Goal: Communication & Community: Ask a question

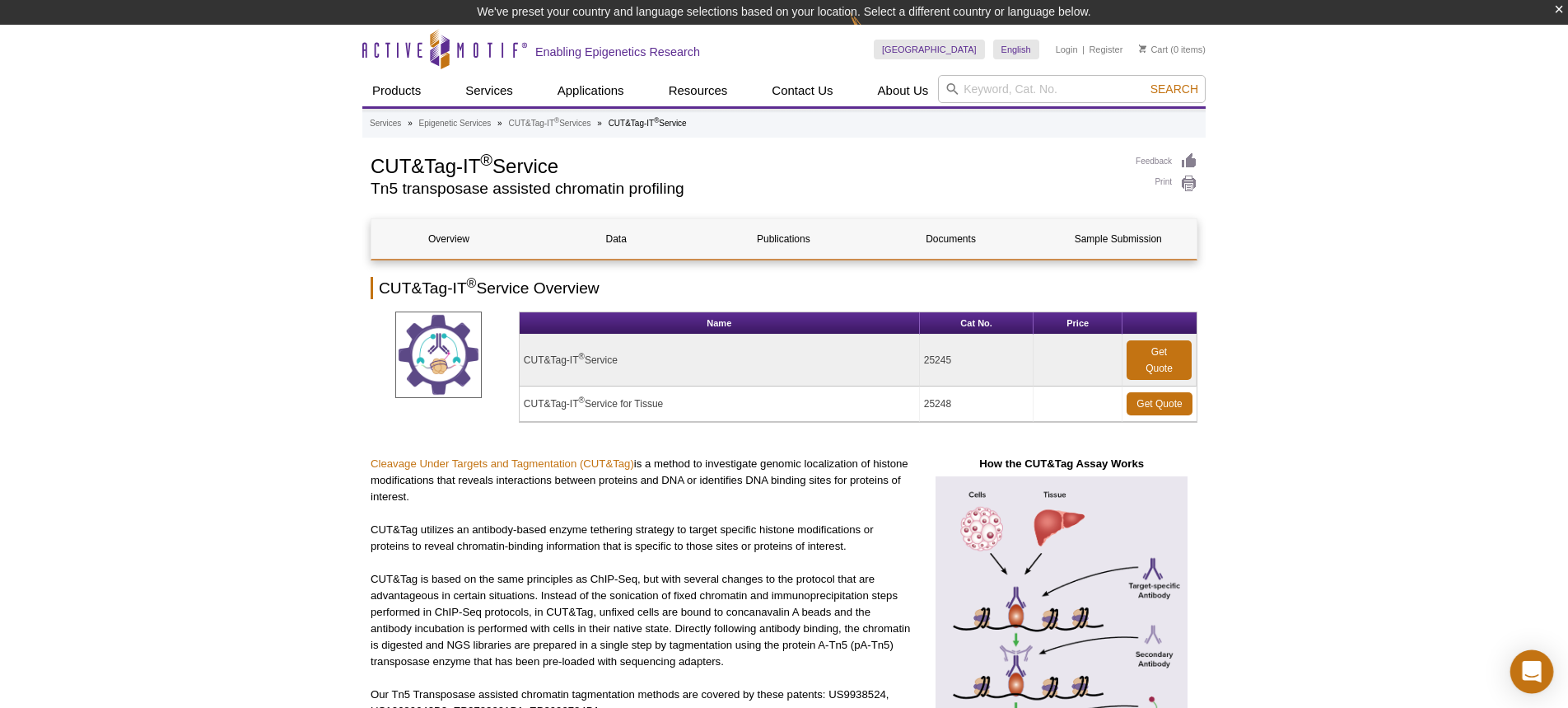
click at [1533, 668] on icon "Open Intercom Messenger" at bounding box center [1532, 671] width 19 height 21
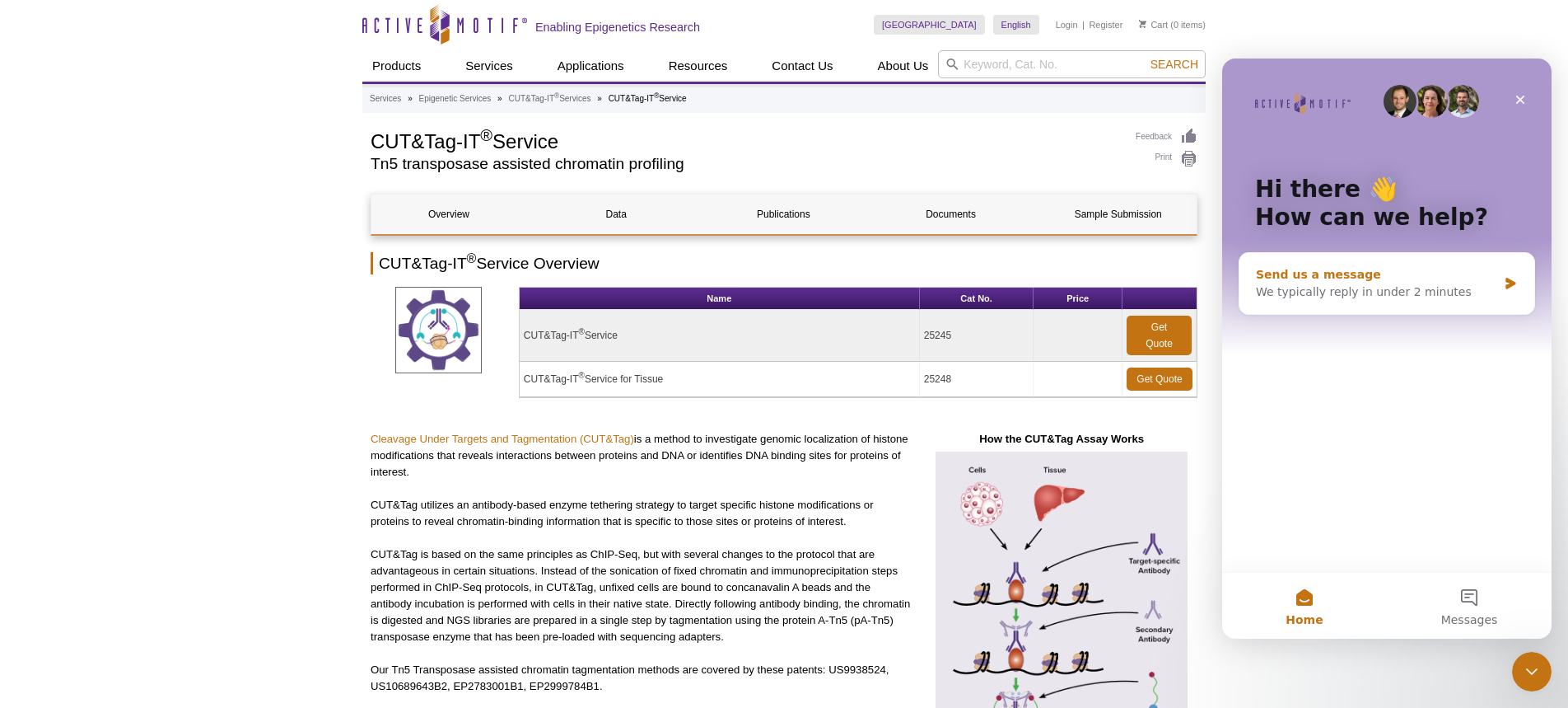
click at [1424, 282] on div "Send us a message" at bounding box center [1376, 275] width 241 height 18
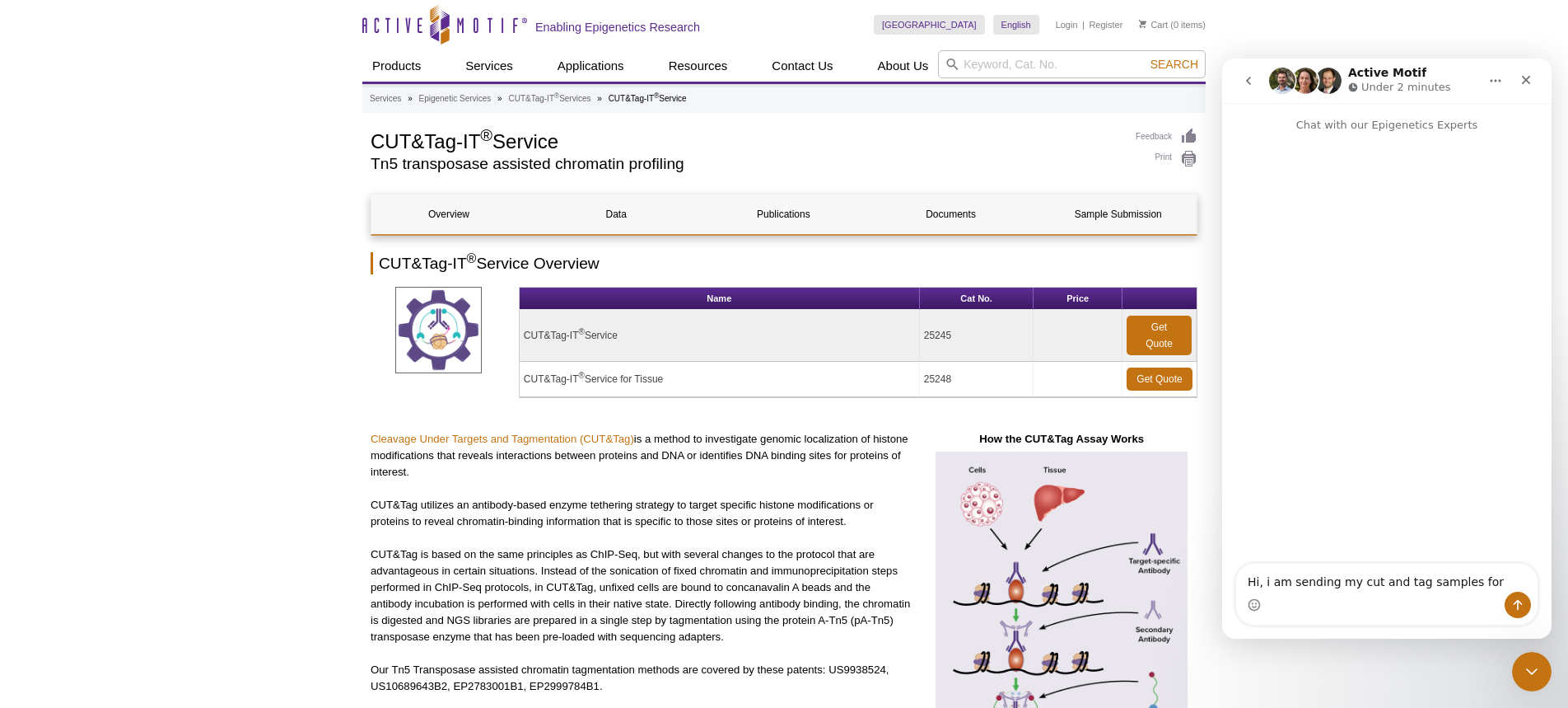
click at [1464, 584] on textarea "Hi, i am sending my cut and tag samples for" at bounding box center [1386, 577] width 302 height 28
click at [1392, 584] on textarea "Hi, i am sending my cut and tag libraries prepared from human pbmc's for" at bounding box center [1386, 569] width 302 height 45
click at [1282, 586] on textarea "Hi, i am sending my cut and tag libraries prepared from human pbmc's for sequen…" at bounding box center [1386, 553] width 302 height 77
click at [1525, 581] on textarea "Hi, i am sending my cut and tag libraries prepared from human pbmc's for sequen…" at bounding box center [1386, 553] width 302 height 77
type textarea "Hi, i am sending my cut and tag libraries prepared from human pbmc's for sequen…"
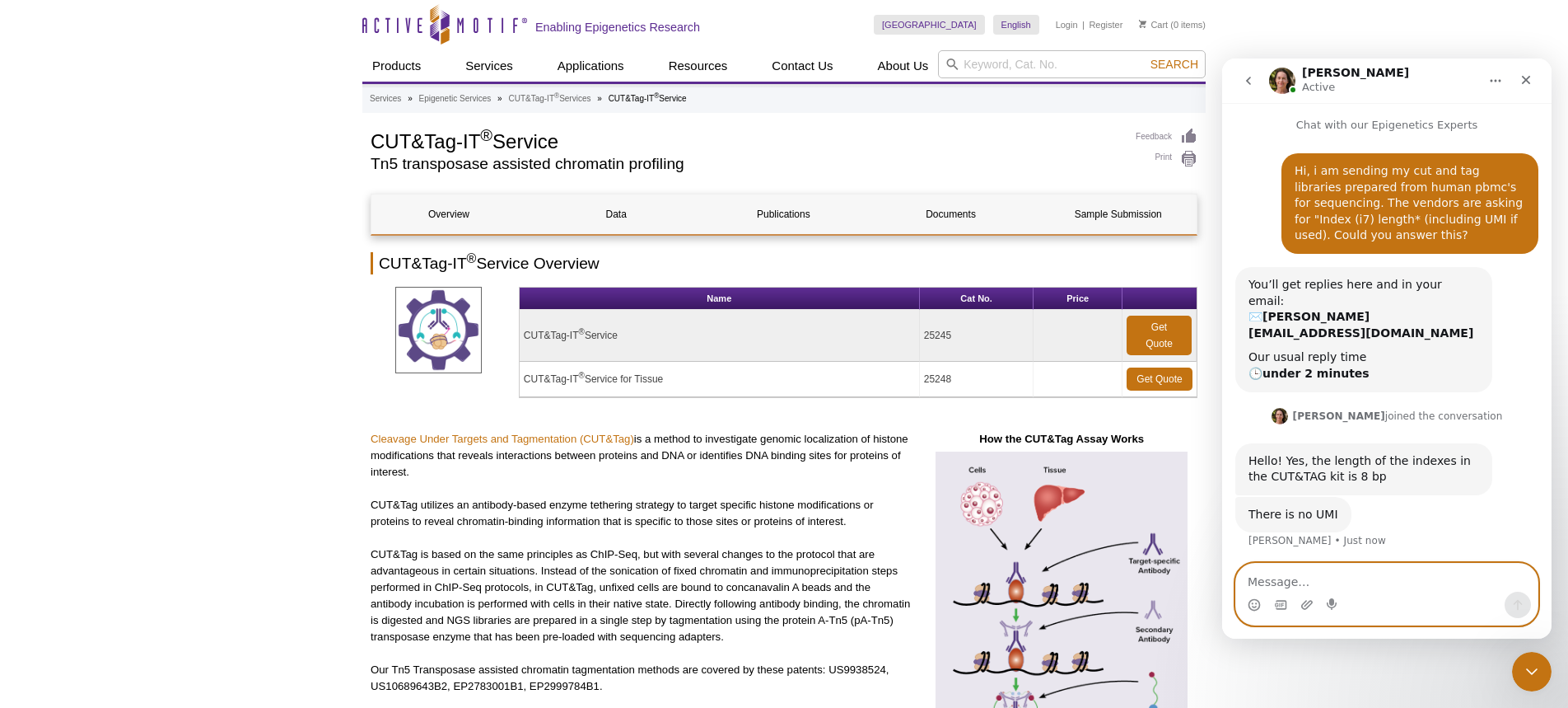
click at [1368, 582] on textarea "Message…" at bounding box center [1386, 577] width 302 height 28
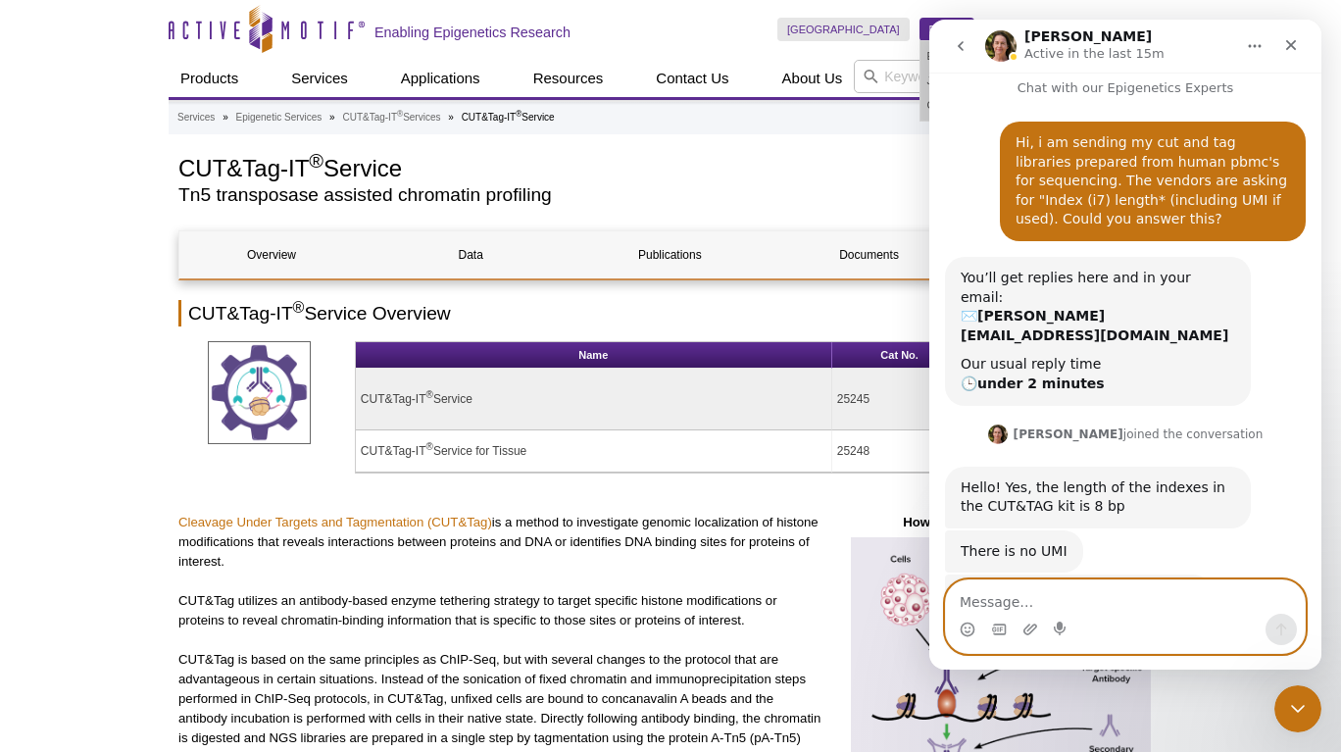
scroll to position [51, 0]
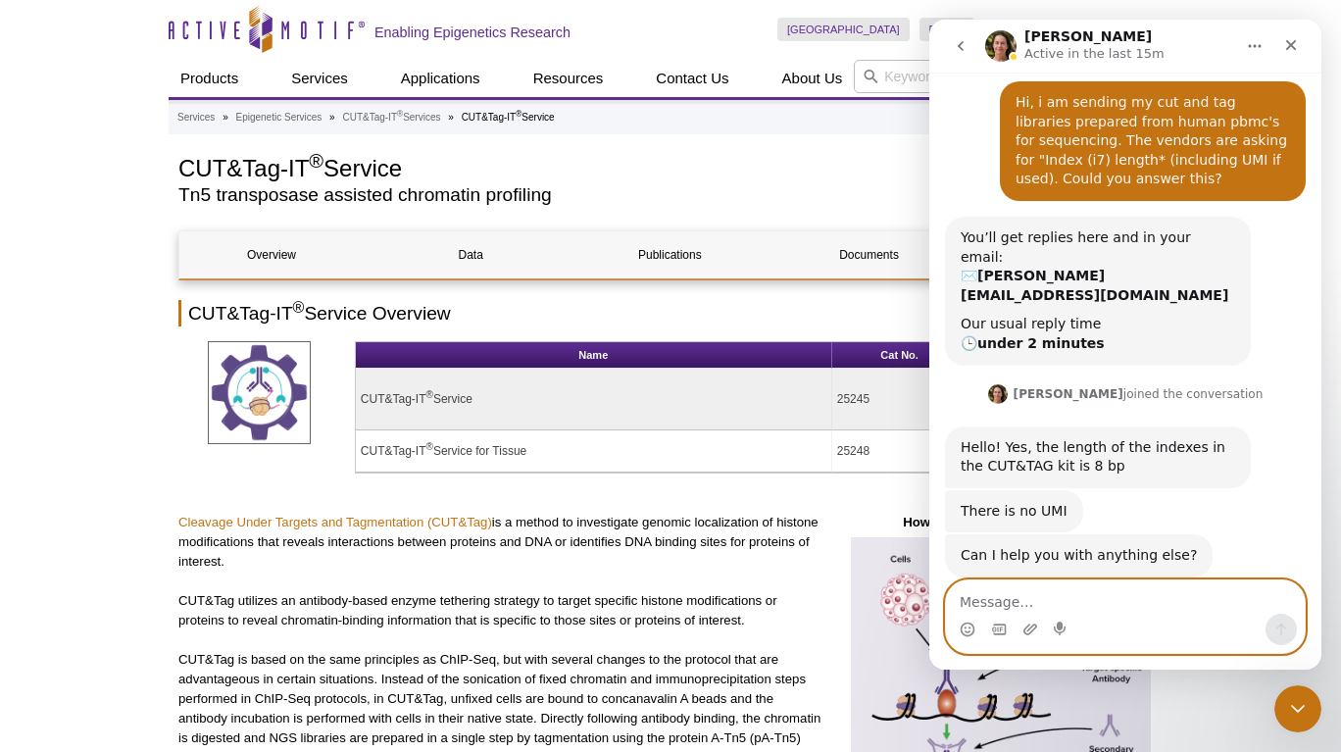
click at [1171, 611] on textarea "Message…" at bounding box center [1125, 596] width 359 height 33
drag, startPoint x: 1066, startPoint y: 608, endPoint x: 931, endPoint y: 599, distance: 134.6
click at [931, 599] on div "no thanks no thanks" at bounding box center [1125, 616] width 392 height 74
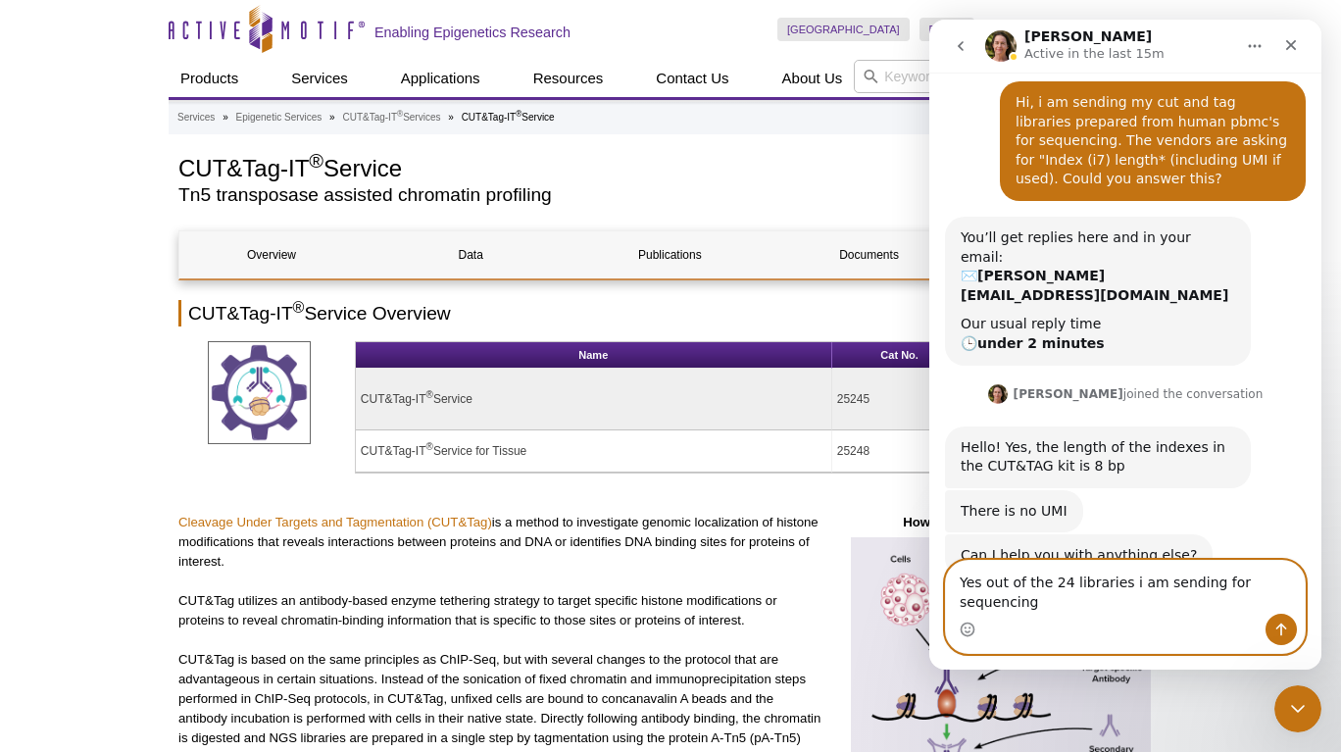
scroll to position [71, 0]
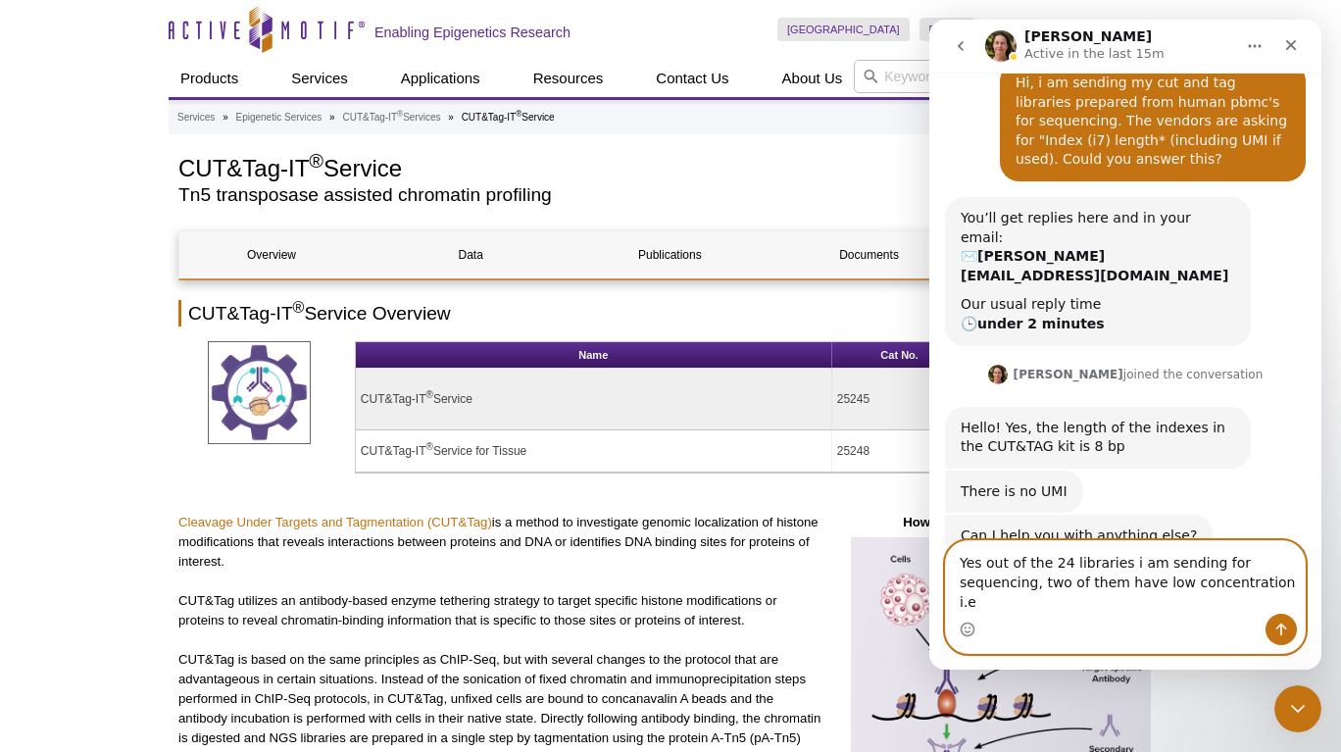
paste textarea "0.017"
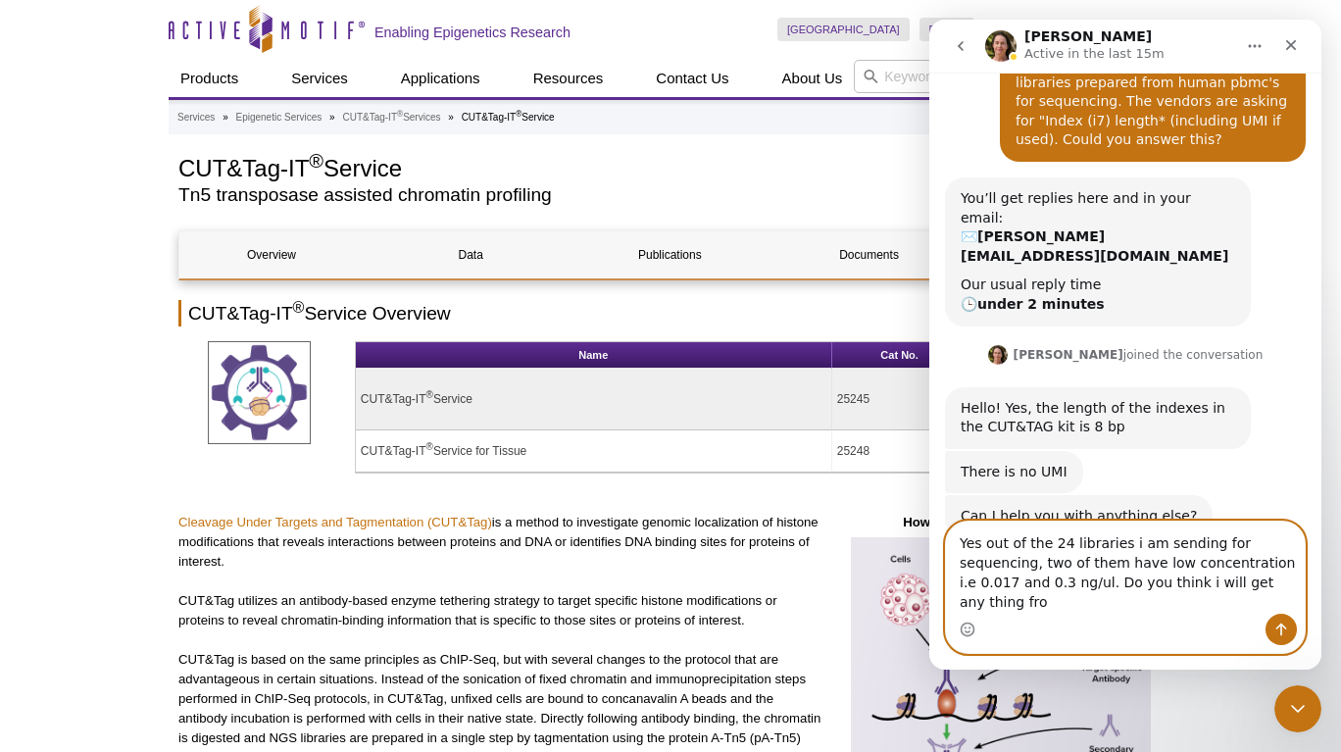
scroll to position [110, 0]
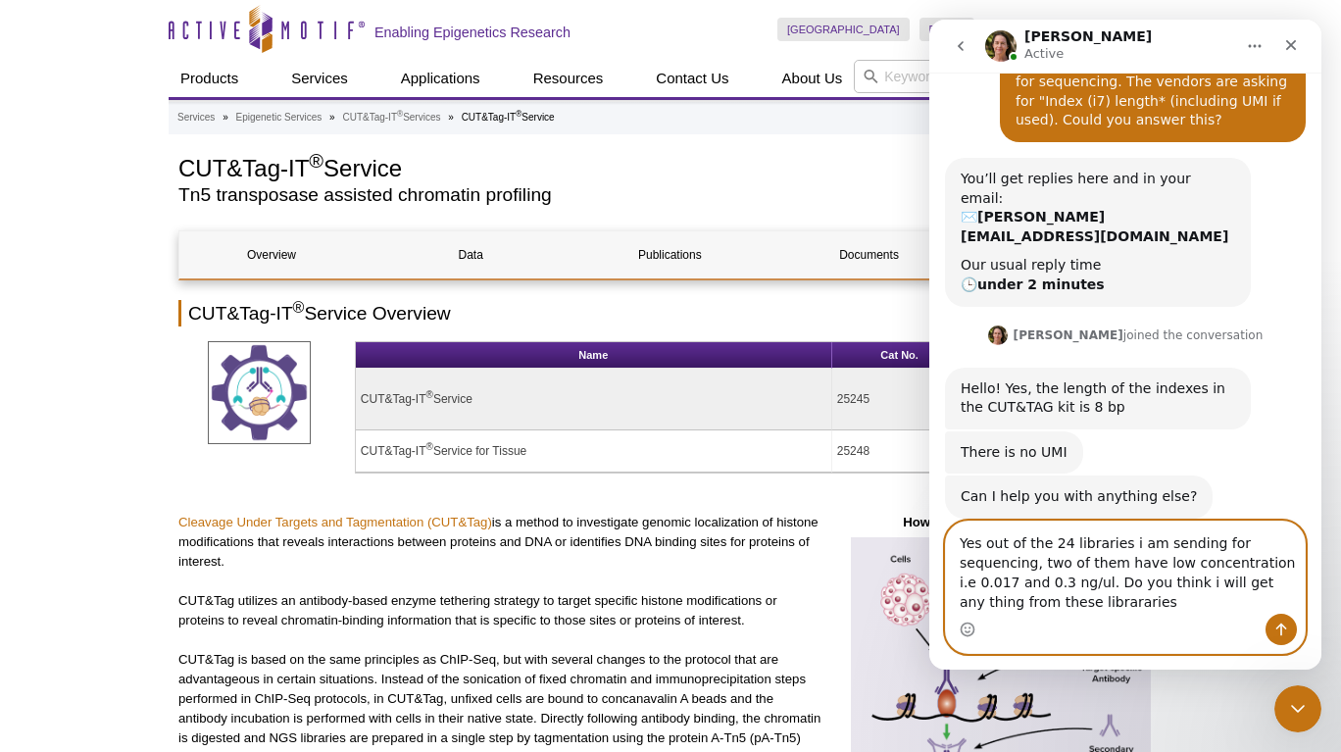
type textarea "Yes out of the 24 libraries i am sending for sequencing, two of them have low c…"
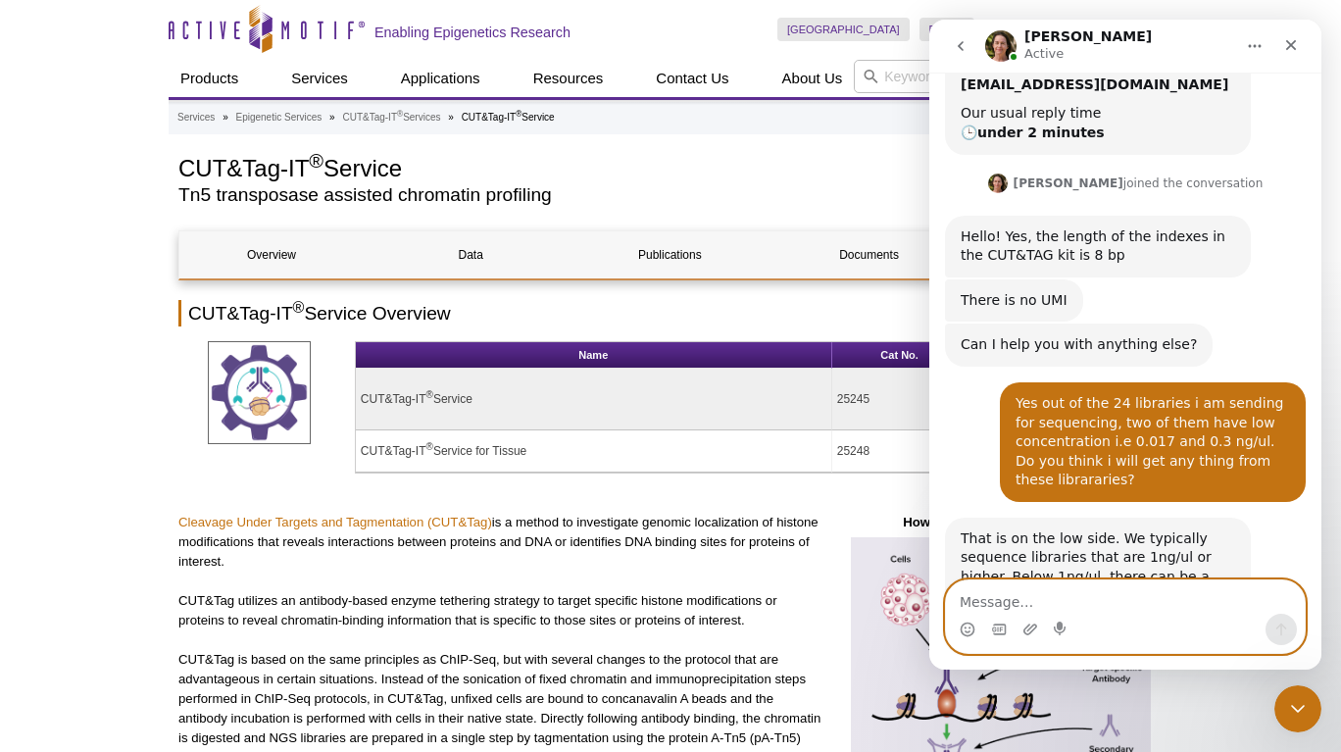
scroll to position [340, 0]
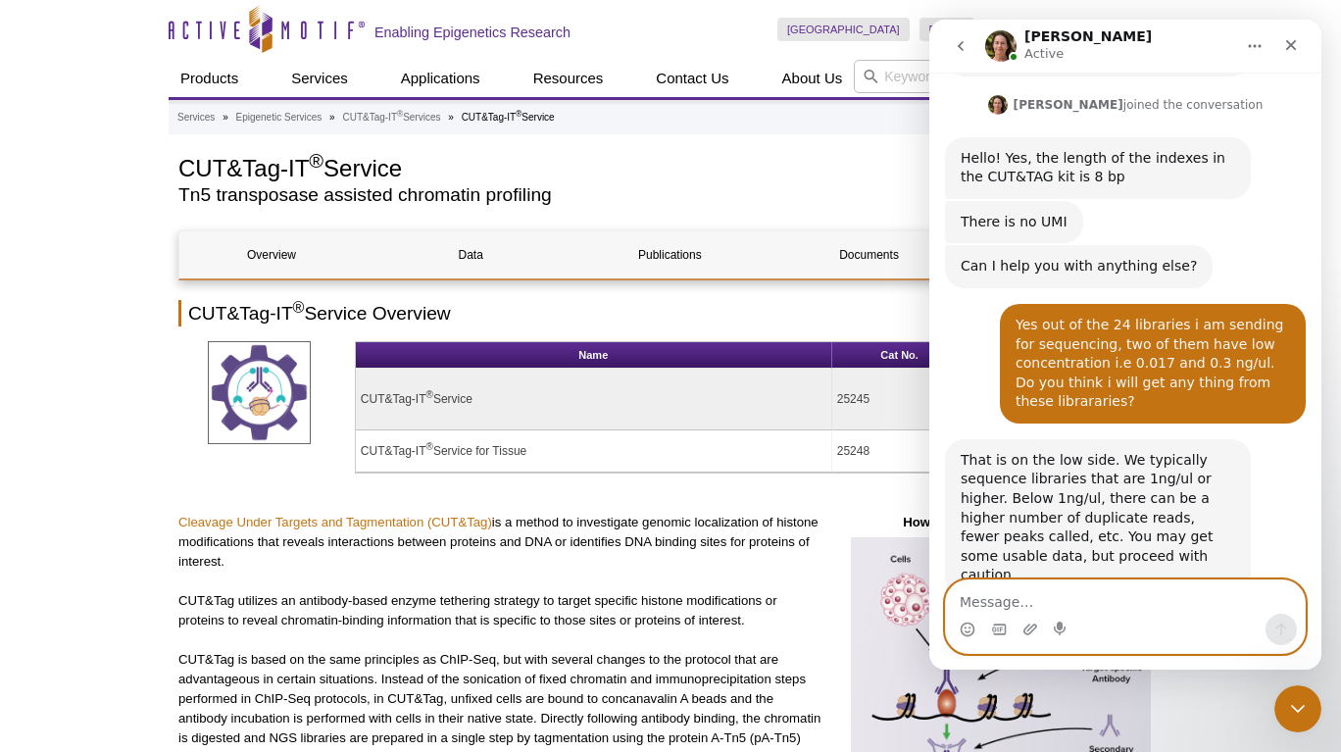
click at [1095, 586] on textarea "Message…" at bounding box center [1125, 596] width 359 height 33
type textarea "okay thanks"
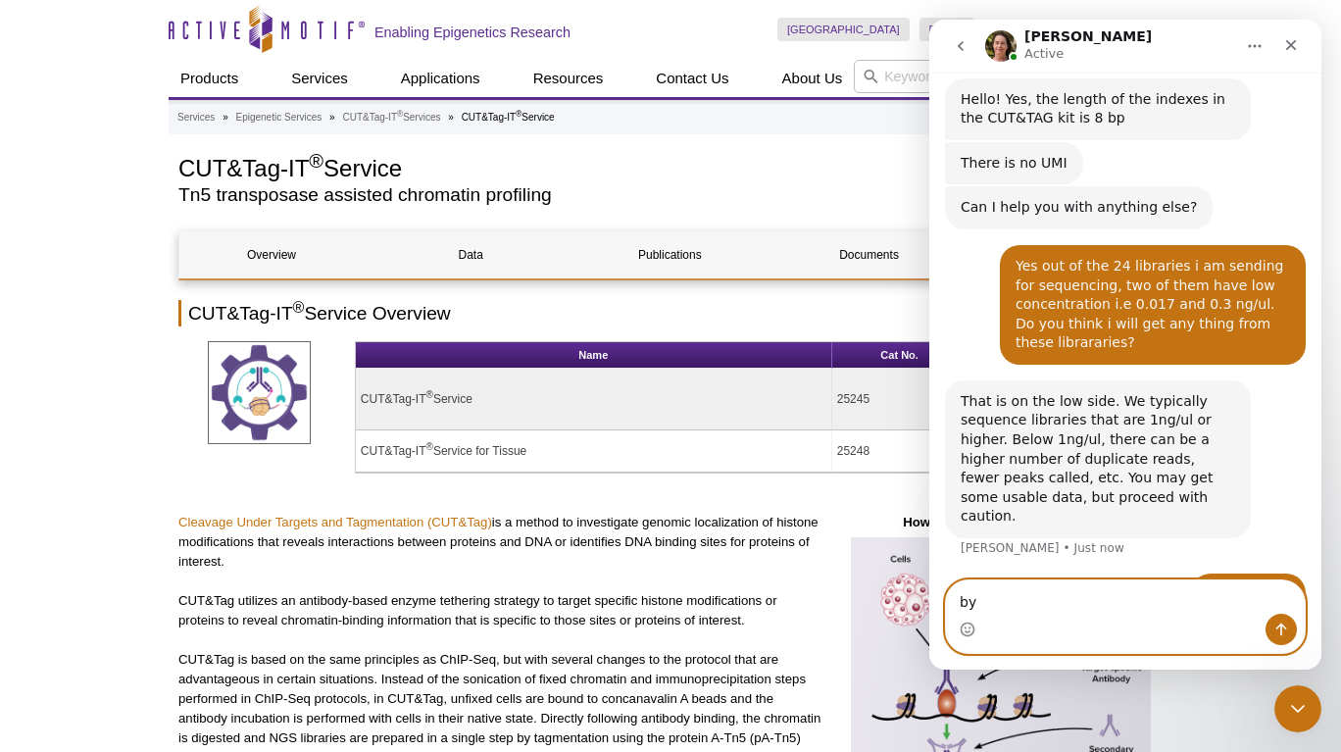
type textarea "bye"
